Goal: Find specific page/section: Find specific page/section

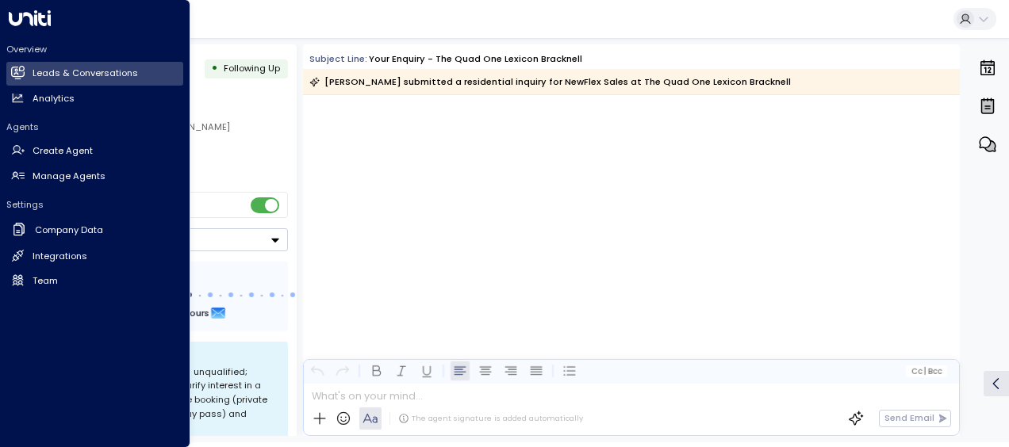
scroll to position [3269, 0]
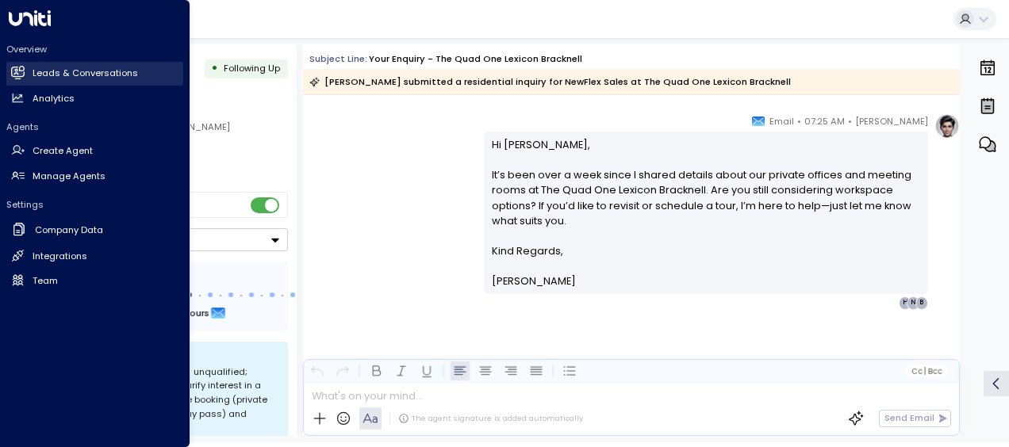
click at [106, 71] on h2 "Leads & Conversations" at bounding box center [85, 73] width 105 height 13
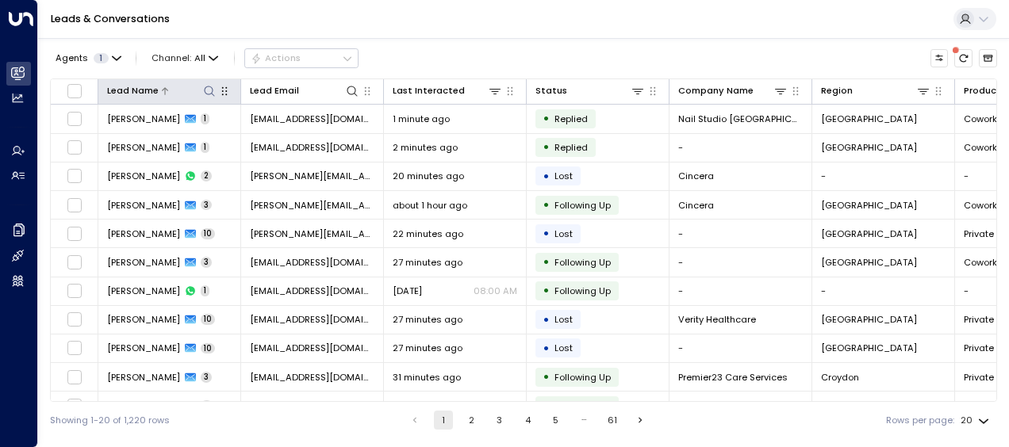
click at [211, 94] on icon at bounding box center [209, 91] width 10 height 10
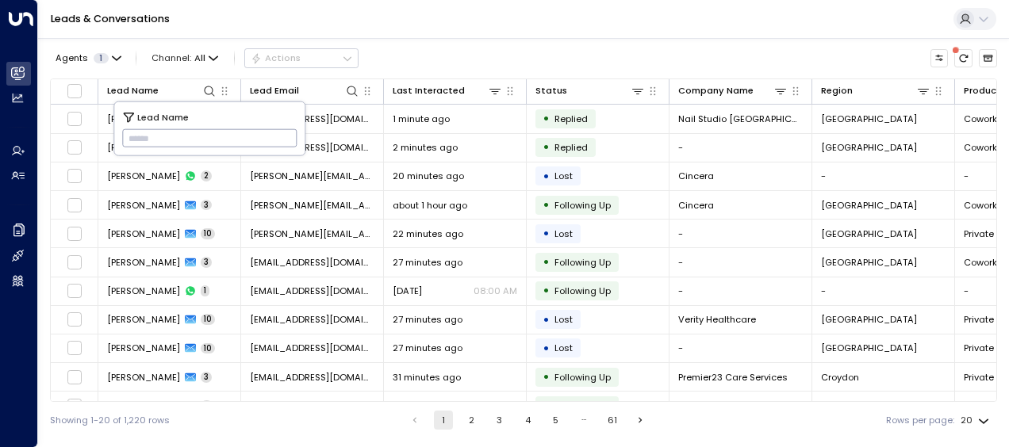
type input "**********"
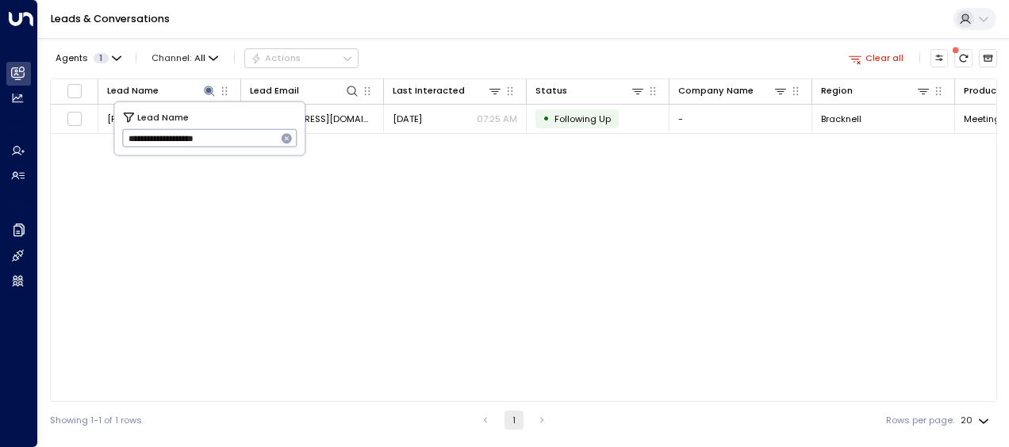
click at [371, 223] on div "Lead Name Lead Email Last Interacted Status Company Name Region Product # of pe…" at bounding box center [523, 239] width 947 height 323
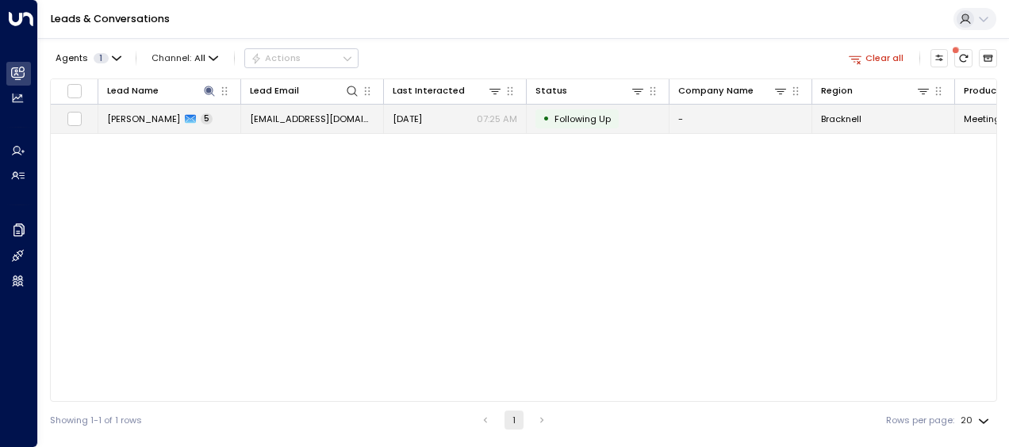
click at [373, 121] on td "[EMAIL_ADDRESS][DOMAIN_NAME]" at bounding box center [312, 119] width 143 height 28
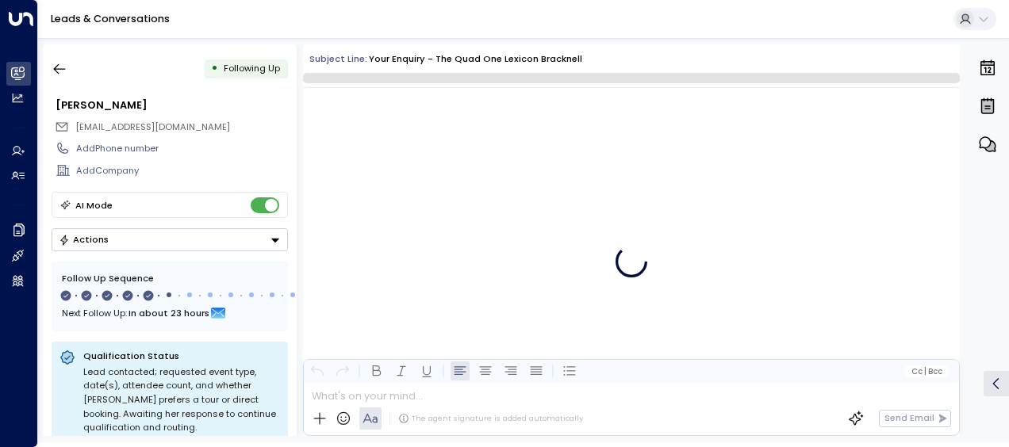
scroll to position [2666, 0]
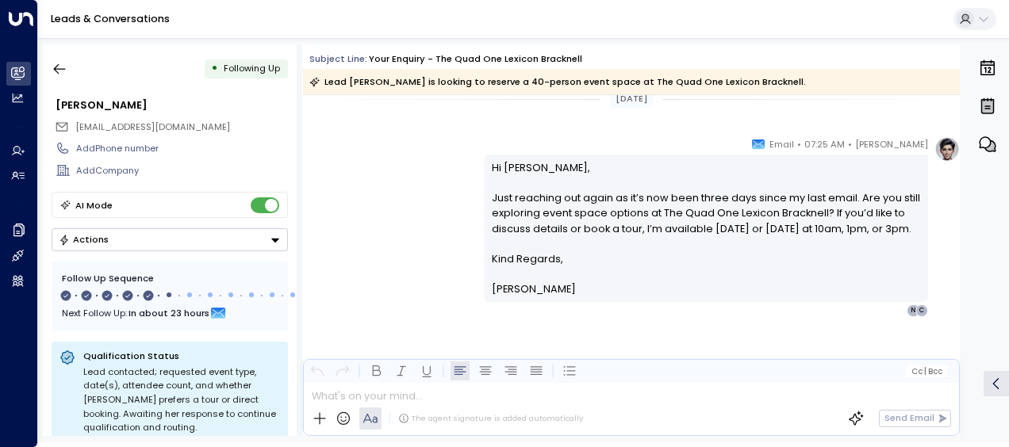
click at [928, 258] on div "[PERSON_NAME] • 07:25 AM • Email Hi [PERSON_NAME], Just reaching out again as i…" at bounding box center [722, 226] width 476 height 181
